Goal: Navigation & Orientation: Find specific page/section

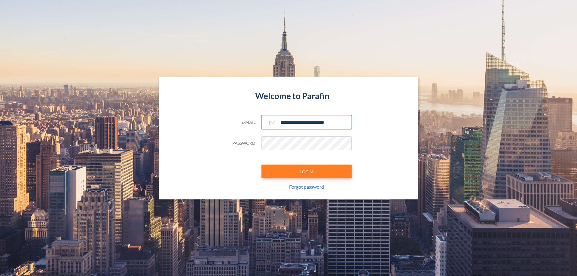
type input "**********"
click at [307, 172] on button "LOGIN" at bounding box center [307, 172] width 90 height 14
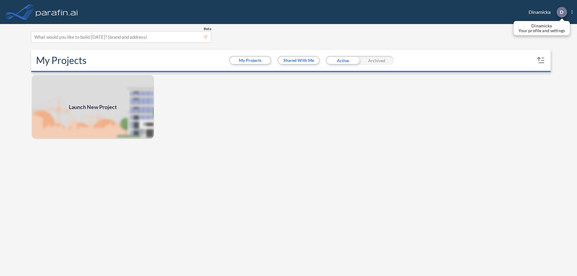
click at [562, 12] on p "D" at bounding box center [562, 11] width 4 height 5
